Goal: Task Accomplishment & Management: Manage account settings

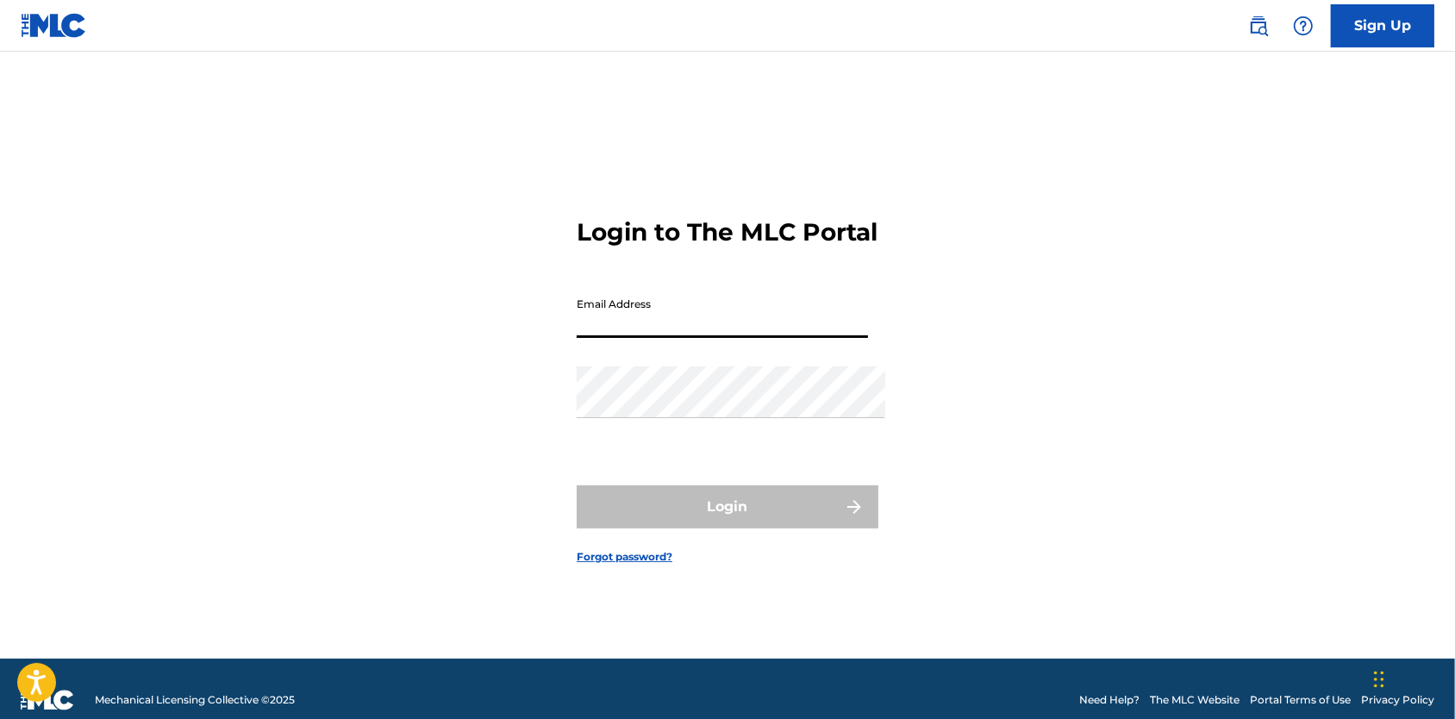
type input "[EMAIL_ADDRESS][DOMAIN_NAME]"
click at [728, 514] on button "Login" at bounding box center [728, 506] width 302 height 43
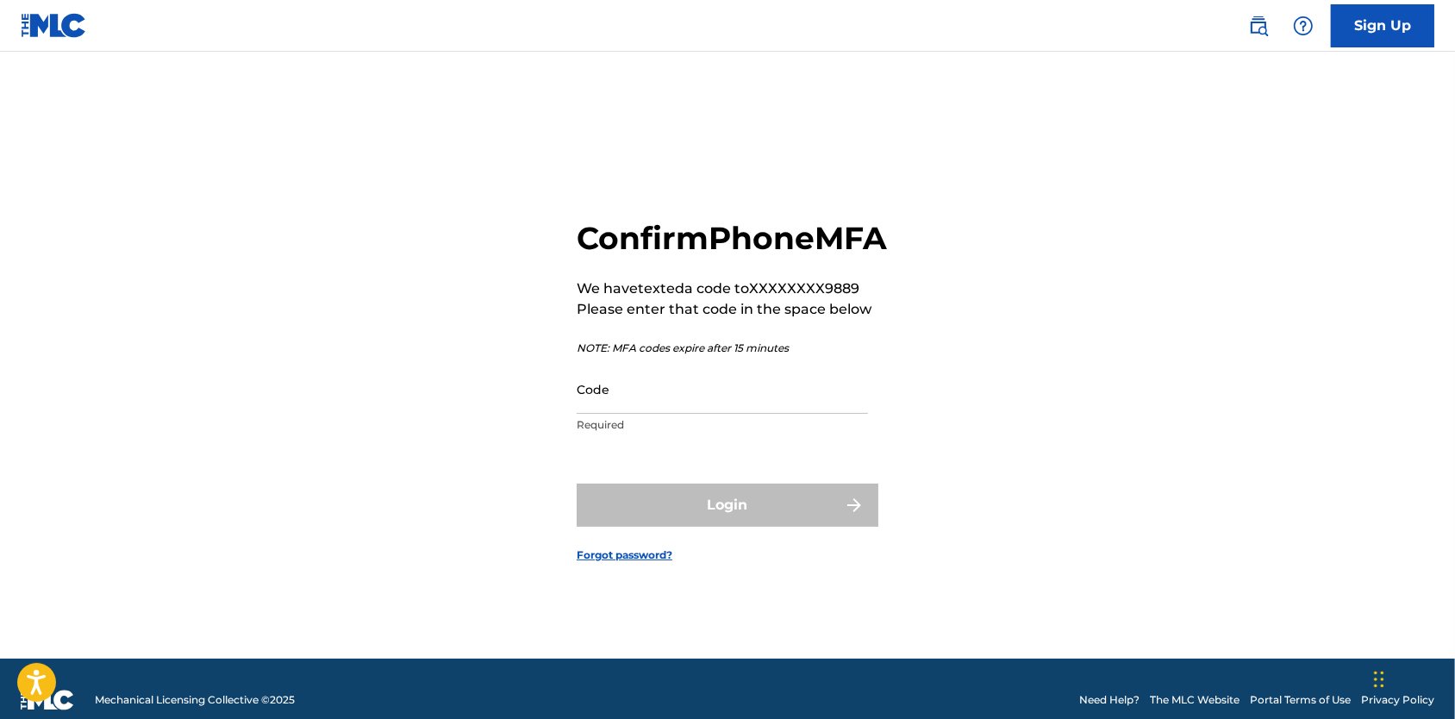
click at [679, 414] on input "Code" at bounding box center [722, 389] width 291 height 49
type input "152742"
click at [728, 527] on button "Login" at bounding box center [728, 505] width 302 height 43
